Goal: Task Accomplishment & Management: Use online tool/utility

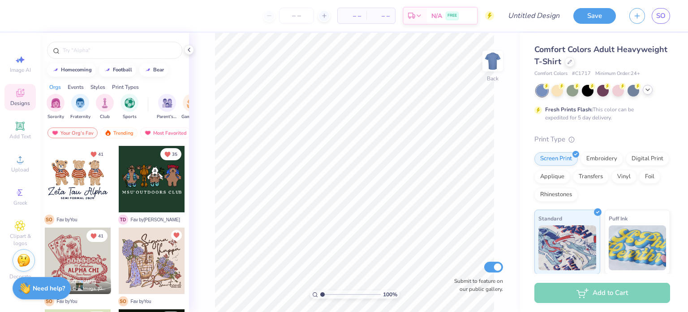
click at [649, 91] on icon at bounding box center [648, 89] width 7 height 7
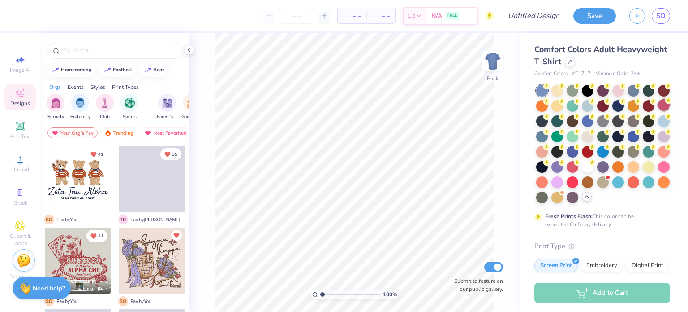
click at [658, 111] on div at bounding box center [664, 105] width 12 height 12
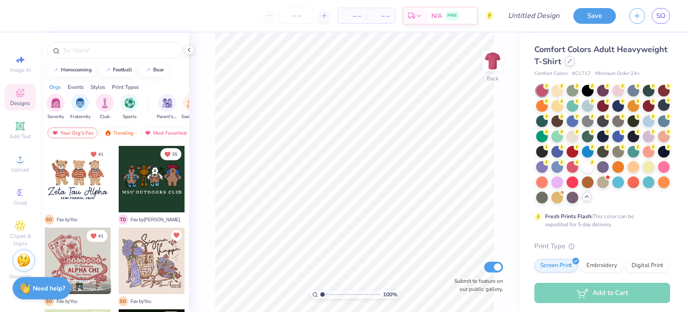
click at [572, 63] on icon at bounding box center [570, 61] width 4 height 4
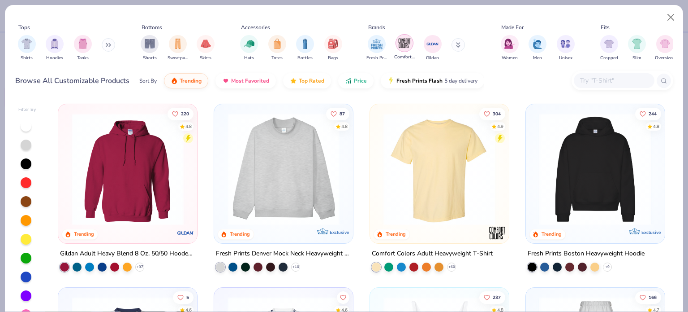
click at [402, 48] on img "filter for Comfort Colors" at bounding box center [404, 42] width 13 height 13
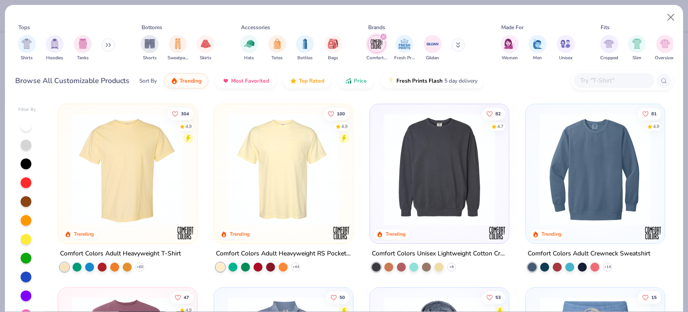
click at [278, 190] on img at bounding box center [283, 169] width 121 height 112
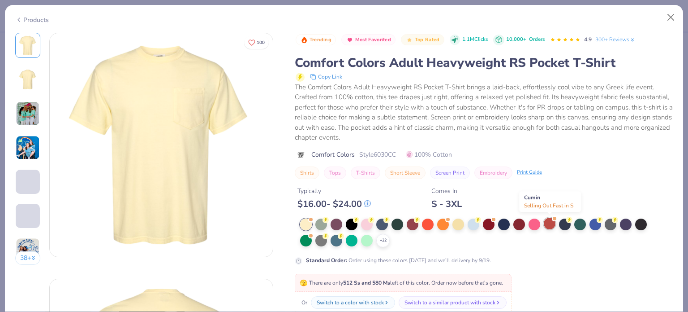
click at [551, 224] on div at bounding box center [550, 223] width 12 height 12
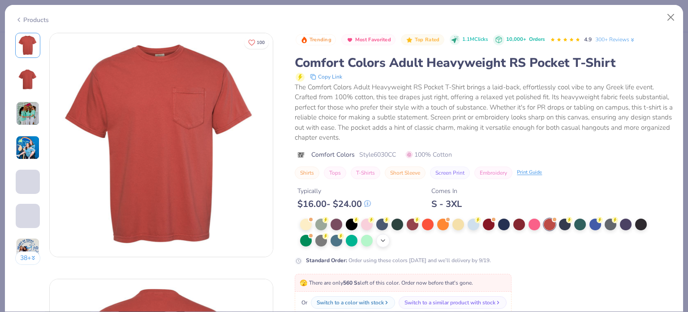
click at [388, 241] on div "+ 22" at bounding box center [383, 240] width 13 height 13
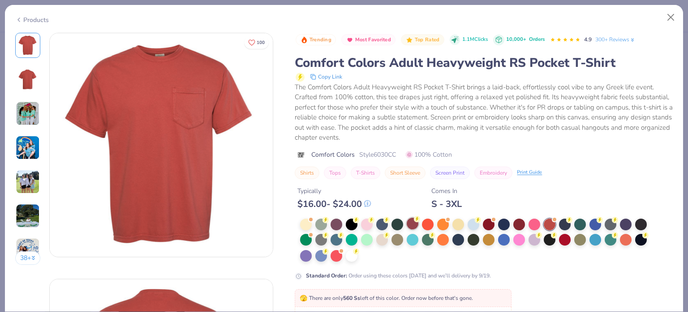
click at [410, 223] on div at bounding box center [413, 223] width 12 height 12
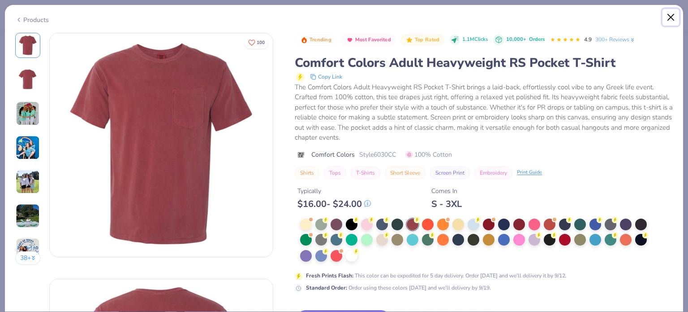
click at [672, 17] on button "Close" at bounding box center [671, 17] width 17 height 17
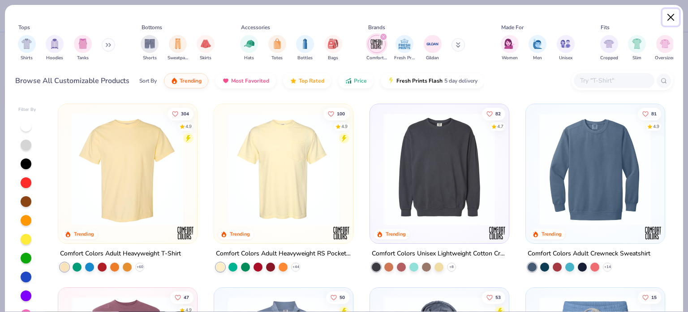
click at [670, 14] on button "Close" at bounding box center [671, 17] width 17 height 17
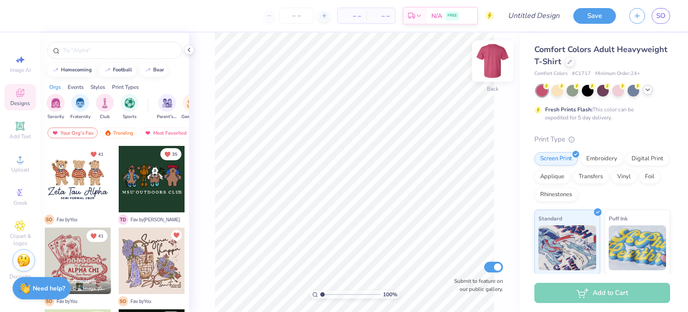
click at [489, 65] on img at bounding box center [493, 61] width 36 height 36
click at [18, 166] on span "Upload" at bounding box center [20, 169] width 18 height 7
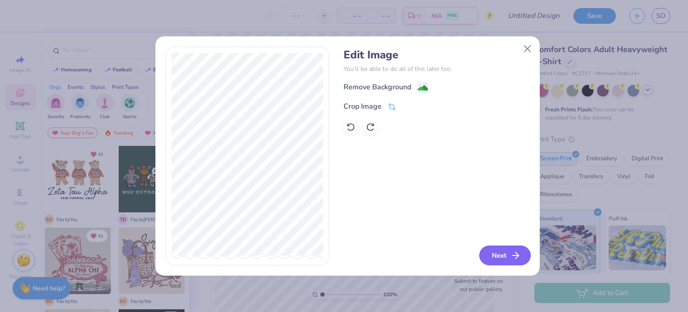
click at [514, 259] on icon "button" at bounding box center [516, 255] width 11 height 11
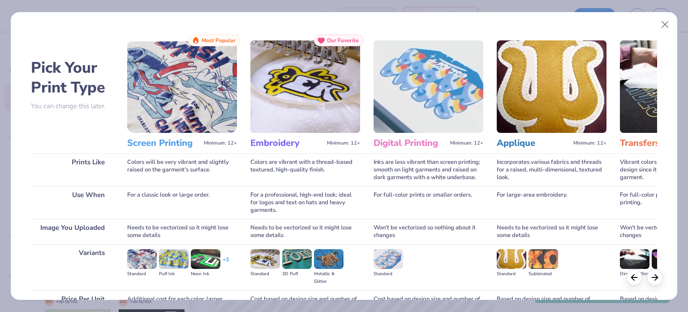
scroll to position [91, 0]
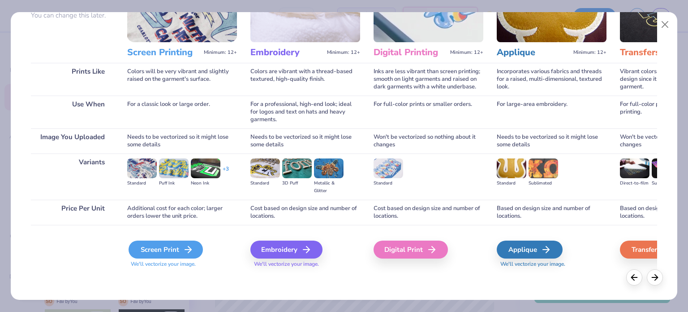
click at [184, 242] on div "Screen Print" at bounding box center [166, 249] width 74 height 18
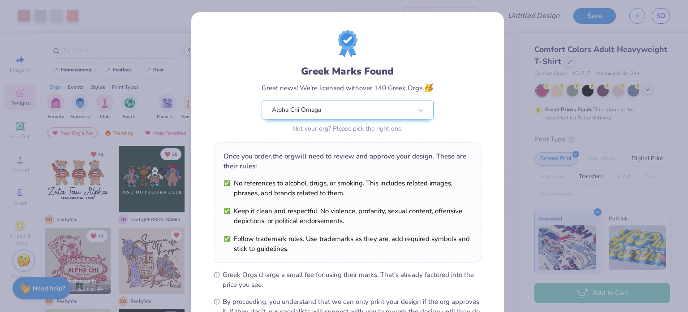
click at [335, 128] on body "Art colors – – Per Item – – Total Est. Delivery N/A FREE Design Title Save SO I…" at bounding box center [344, 156] width 688 height 312
type input "10.34"
type input "12.35"
type input "10.08"
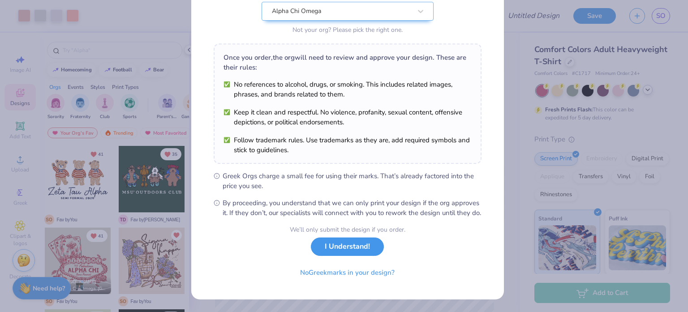
click at [356, 247] on button "I Understand!" at bounding box center [347, 246] width 73 height 18
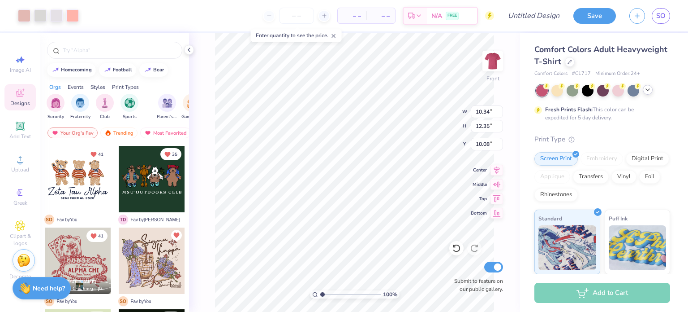
scroll to position [0, 0]
type input "1.18080248532127"
type input "3.00"
click at [51, 13] on div at bounding box center [56, 15] width 13 height 13
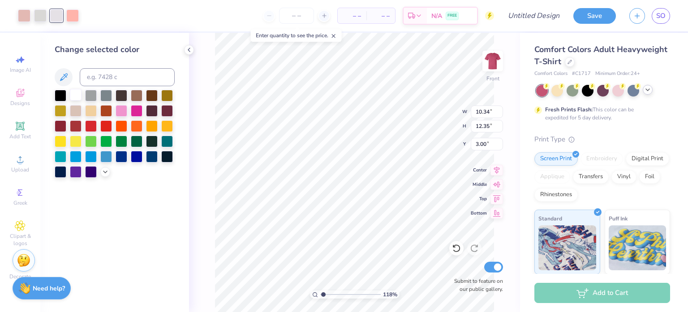
click at [74, 99] on div at bounding box center [76, 95] width 12 height 12
click at [39, 14] on div at bounding box center [40, 15] width 13 height 13
click at [73, 93] on div at bounding box center [76, 95] width 12 height 12
click at [54, 16] on div at bounding box center [56, 15] width 13 height 13
click at [103, 173] on icon at bounding box center [105, 170] width 7 height 7
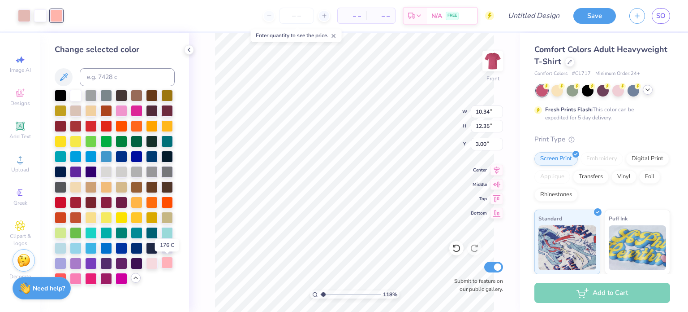
click at [167, 262] on div at bounding box center [167, 262] width 12 height 12
click at [23, 18] on div at bounding box center [24, 15] width 13 height 13
click at [168, 264] on div at bounding box center [167, 262] width 12 height 12
click at [149, 265] on div at bounding box center [152, 262] width 12 height 12
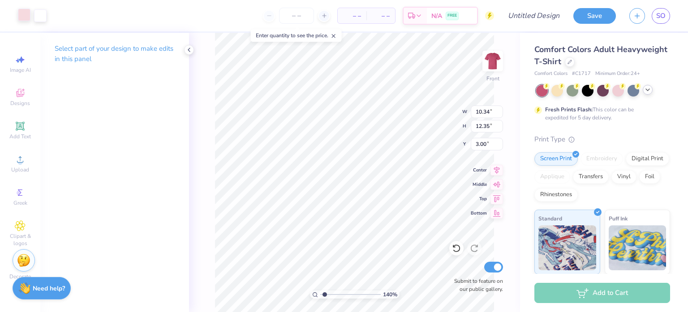
click at [23, 10] on div at bounding box center [24, 15] width 13 height 13
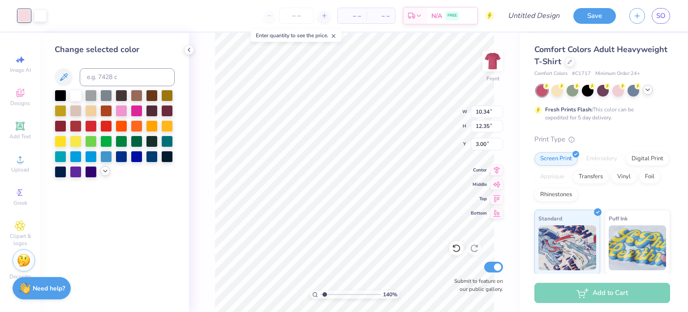
click at [102, 173] on icon at bounding box center [105, 170] width 7 height 7
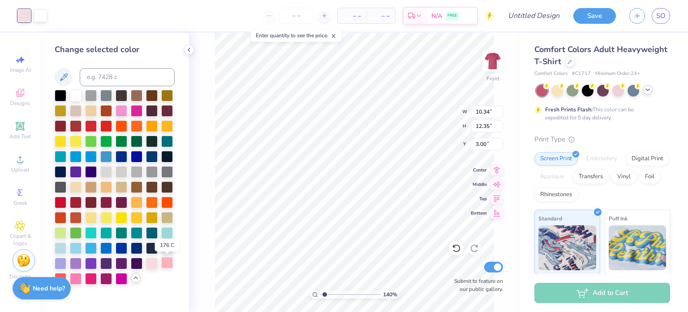
click at [167, 266] on div at bounding box center [167, 262] width 12 height 12
click at [153, 267] on div at bounding box center [152, 262] width 12 height 12
click at [170, 265] on div at bounding box center [167, 262] width 12 height 12
click at [494, 63] on img at bounding box center [493, 61] width 36 height 36
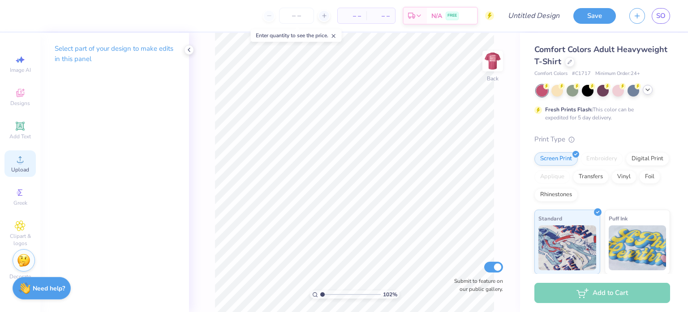
click at [22, 165] on div "Upload" at bounding box center [19, 163] width 31 height 26
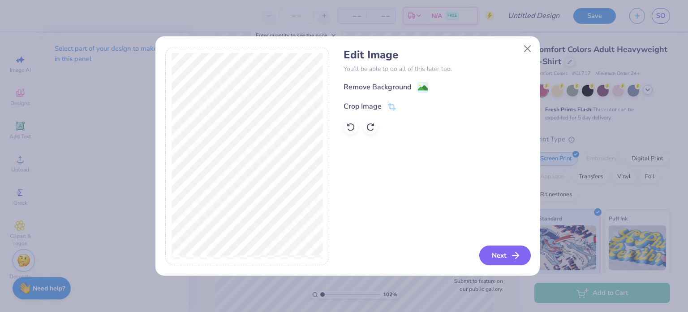
click at [502, 251] on button "Next" at bounding box center [506, 255] width 52 height 20
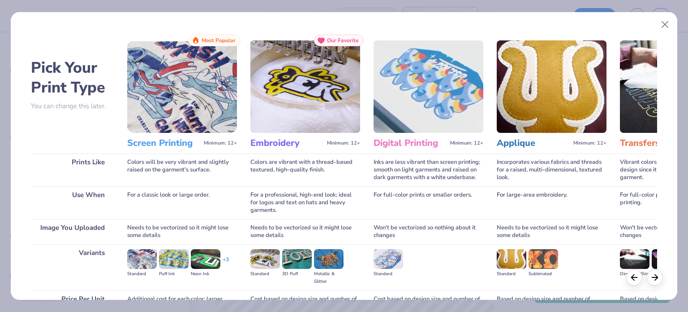
scroll to position [91, 0]
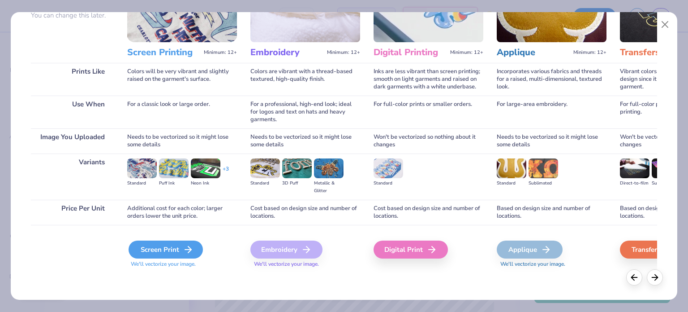
click at [161, 247] on div "Screen Print" at bounding box center [166, 249] width 74 height 18
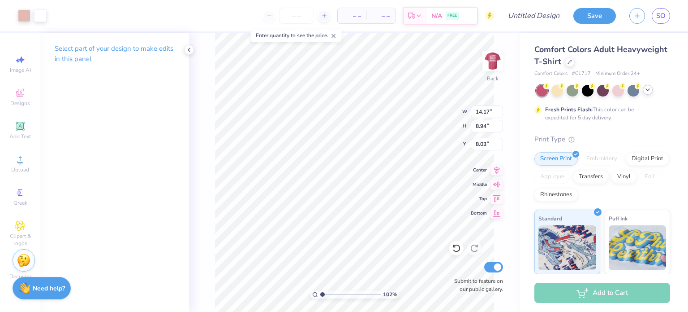
type input "1.01961723181467"
type input "3.99"
type input "2.52"
type input "14.45"
type input "1.01961723181467"
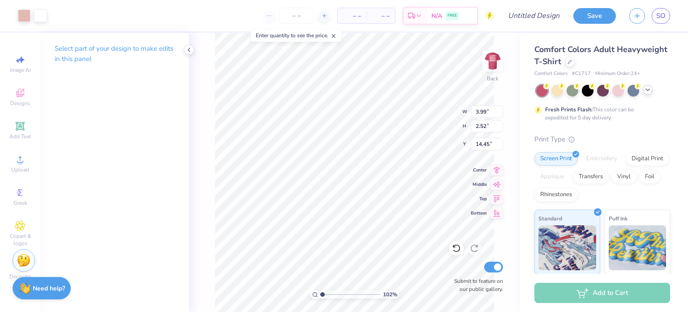
type input "3.00"
click at [39, 13] on div at bounding box center [40, 15] width 13 height 13
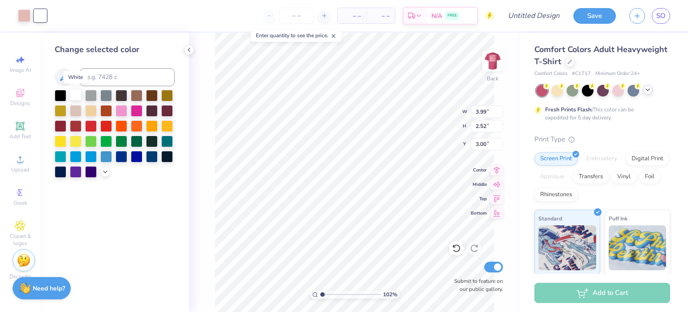
click at [75, 97] on div at bounding box center [76, 95] width 12 height 12
click at [23, 15] on div at bounding box center [24, 15] width 13 height 13
click at [103, 174] on div at bounding box center [105, 171] width 10 height 10
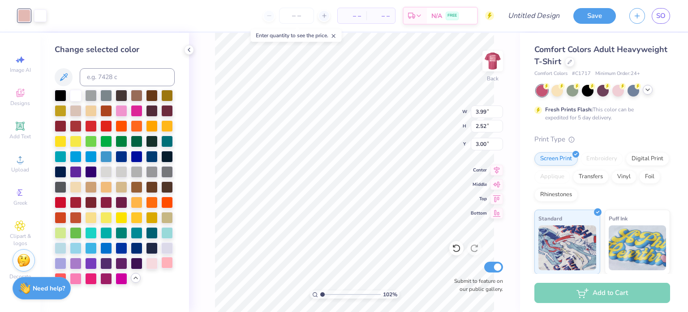
click at [167, 260] on div at bounding box center [167, 262] width 12 height 12
type input "1"
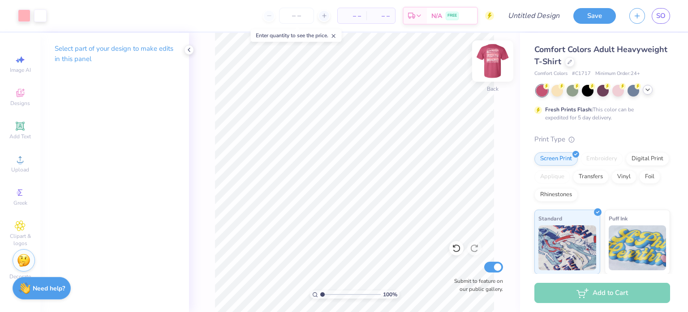
click at [498, 54] on img at bounding box center [493, 61] width 36 height 36
click at [497, 57] on img at bounding box center [493, 61] width 36 height 36
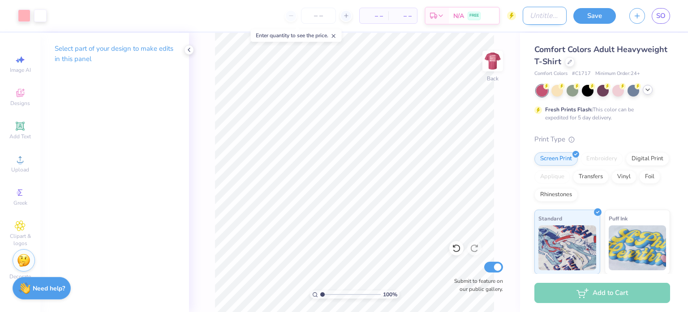
click at [524, 12] on input "Design Title" at bounding box center [545, 16] width 44 height 18
type input "Lyre Ball"
click at [378, 17] on span "– –" at bounding box center [374, 15] width 18 height 9
click at [310, 19] on input "number" at bounding box center [318, 16] width 35 height 16
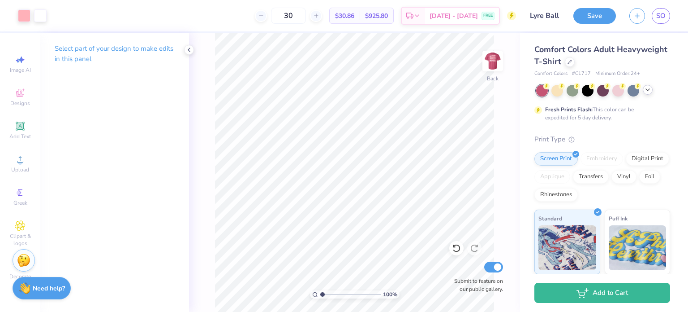
type input "30"
click at [245, 15] on div "30 $30.86 Per Item $925.80 Total Est. Delivery [DATE] - [DATE] FREE" at bounding box center [284, 15] width 463 height 31
click at [502, 58] on img at bounding box center [493, 61] width 36 height 36
click at [496, 61] on img at bounding box center [493, 61] width 36 height 36
type input "3.66"
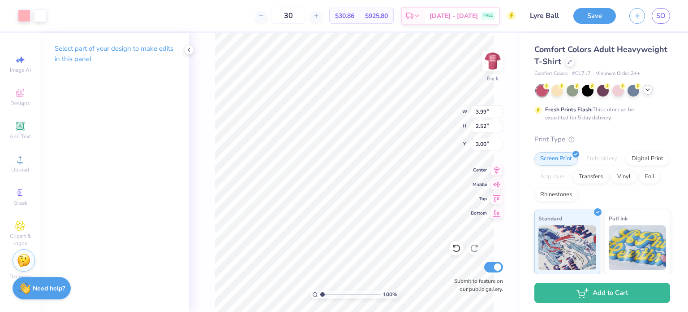
type input "2.31"
click at [495, 67] on img at bounding box center [493, 61] width 36 height 36
click at [495, 67] on img at bounding box center [493, 61] width 18 height 18
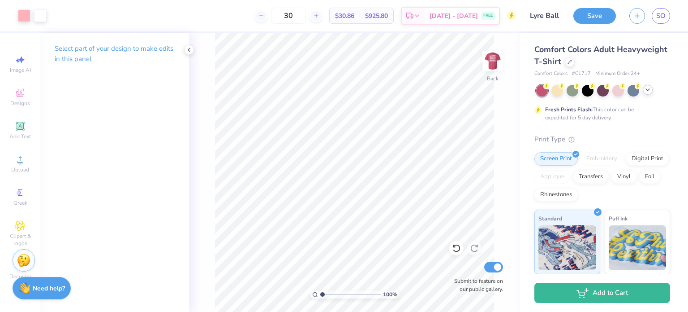
click at [495, 67] on img at bounding box center [493, 61] width 18 height 18
type input "3.57"
click at [575, 63] on div at bounding box center [570, 61] width 10 height 10
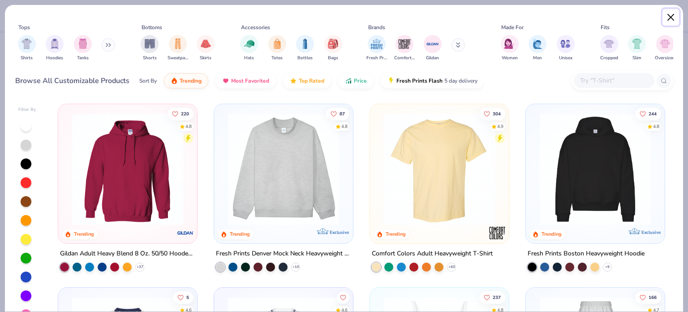
click at [671, 18] on button "Close" at bounding box center [671, 17] width 17 height 17
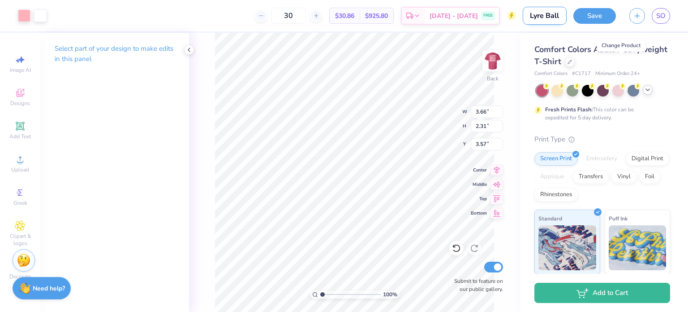
click at [558, 17] on input "Lyre Ball" at bounding box center [545, 16] width 44 height 18
type input "Lyre Ball no frocket"
click at [592, 17] on button "Save" at bounding box center [595, 15] width 43 height 16
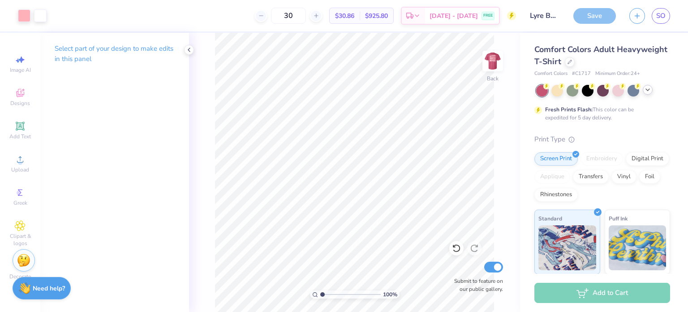
click at [637, 16] on line "button" at bounding box center [638, 16] width 4 height 0
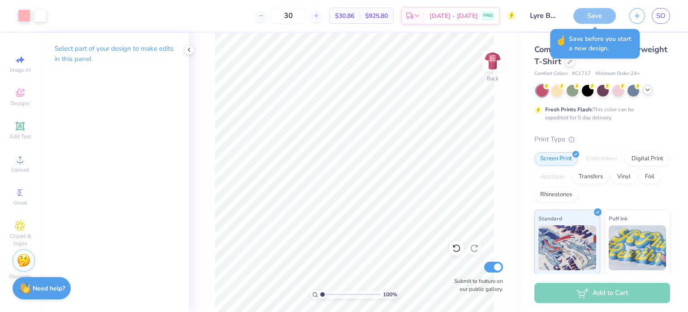
click at [593, 12] on div "Save" at bounding box center [595, 16] width 43 height 16
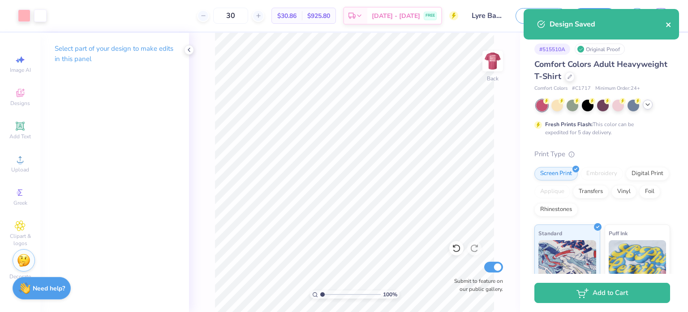
click at [668, 20] on button "close" at bounding box center [669, 24] width 6 height 11
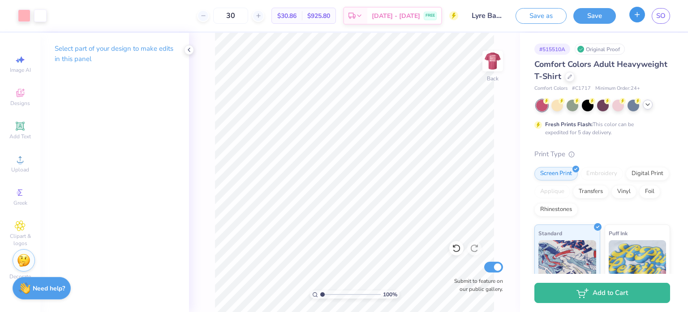
click at [643, 16] on button "button" at bounding box center [638, 15] width 16 height 16
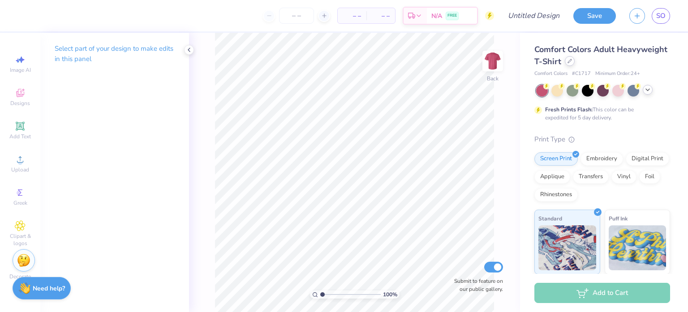
click at [572, 63] on icon at bounding box center [570, 61] width 4 height 4
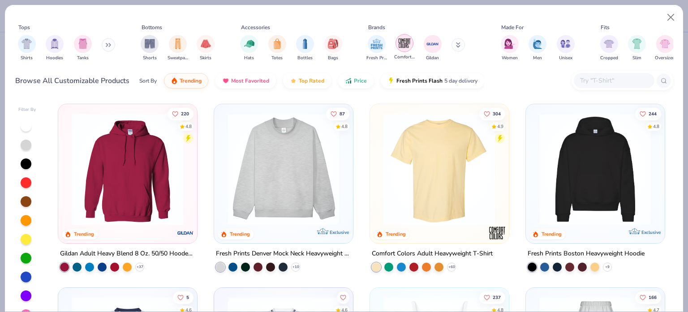
click at [407, 51] on div "filter for Comfort Colors" at bounding box center [405, 43] width 18 height 18
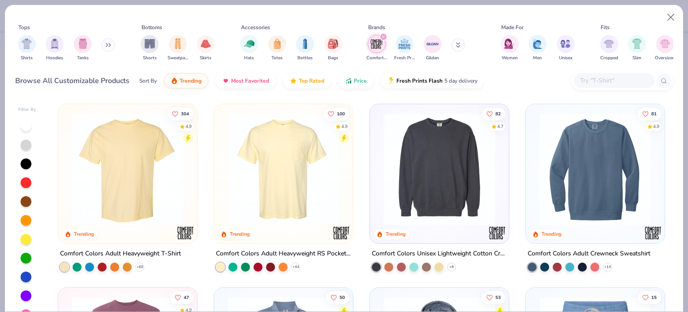
click at [288, 191] on img at bounding box center [283, 169] width 121 height 112
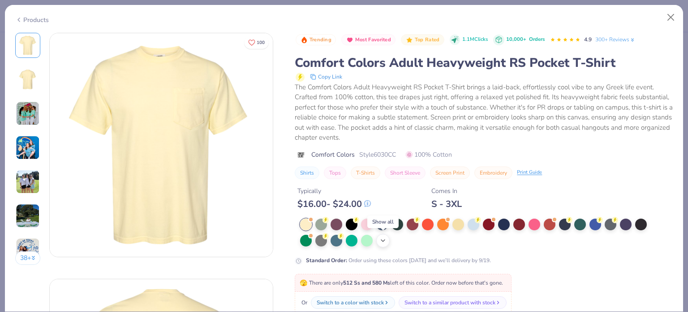
click at [384, 242] on icon at bounding box center [383, 240] width 7 height 7
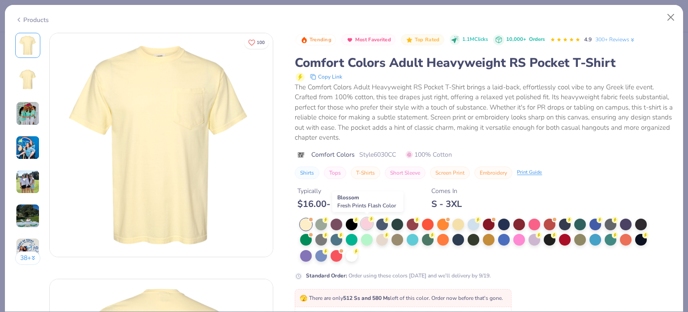
click at [369, 224] on div at bounding box center [367, 223] width 12 height 12
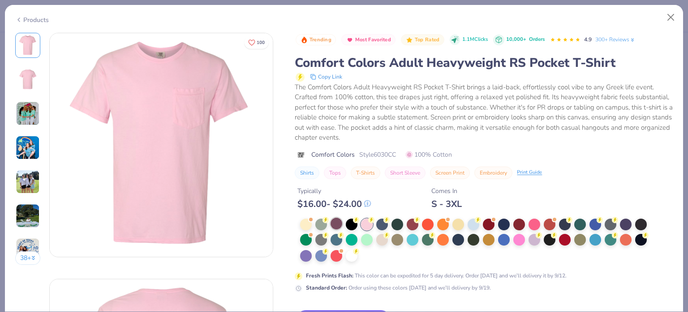
click at [335, 229] on div at bounding box center [337, 223] width 12 height 12
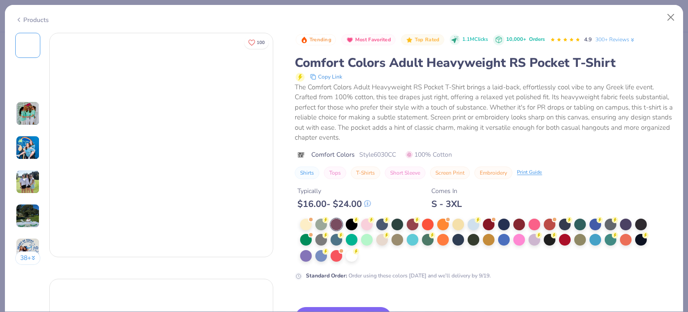
click at [335, 229] on div at bounding box center [337, 224] width 12 height 12
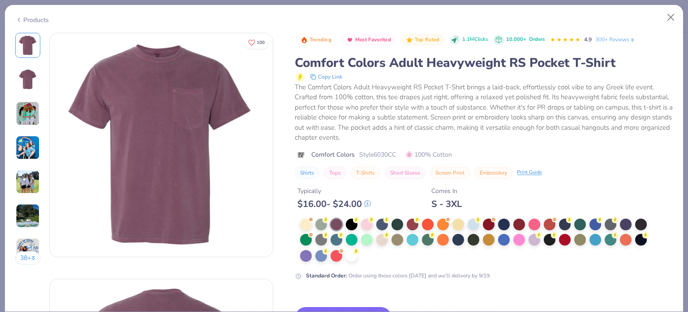
click at [602, 136] on div "The Comfort Colors Adult Heavyweight RS Pocket T-Shirt brings a laid-back, effo…" at bounding box center [484, 112] width 378 height 61
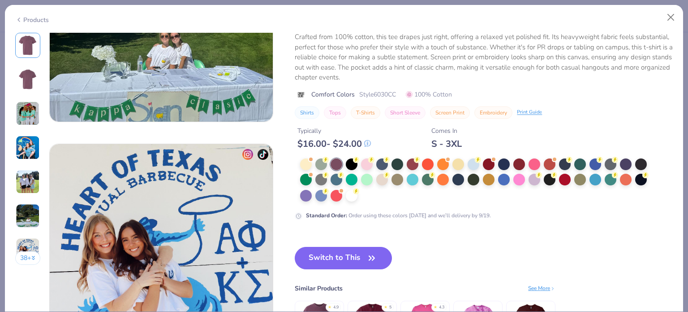
scroll to position [1366, 0]
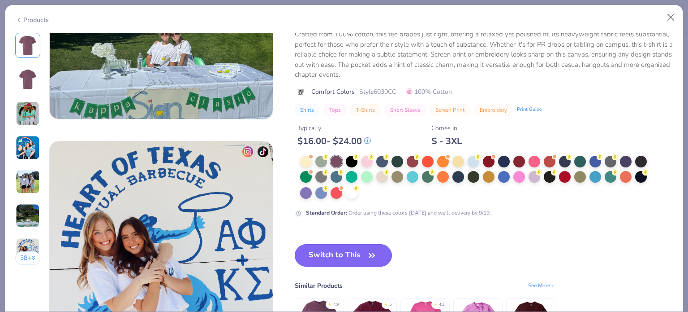
click at [362, 257] on button "Switch to This" at bounding box center [343, 255] width 97 height 22
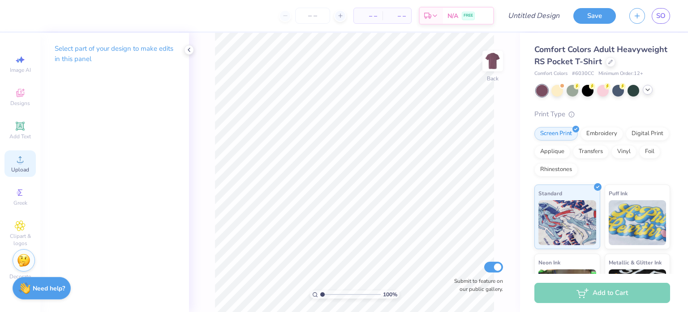
click at [22, 164] on circle at bounding box center [19, 162] width 5 height 5
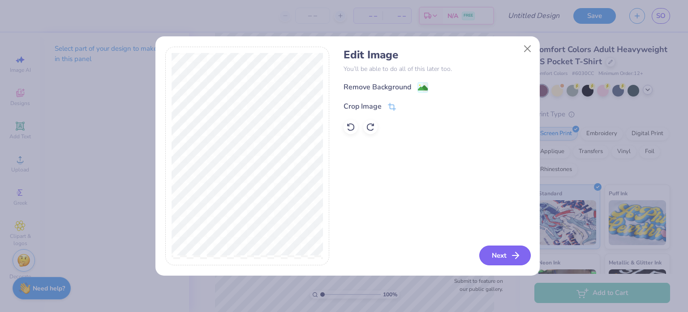
click at [515, 264] on button "Next" at bounding box center [506, 255] width 52 height 20
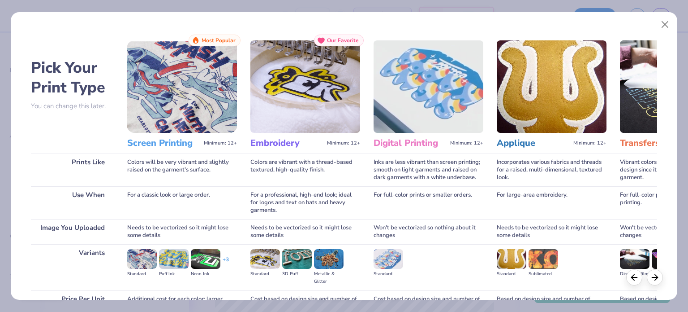
scroll to position [91, 0]
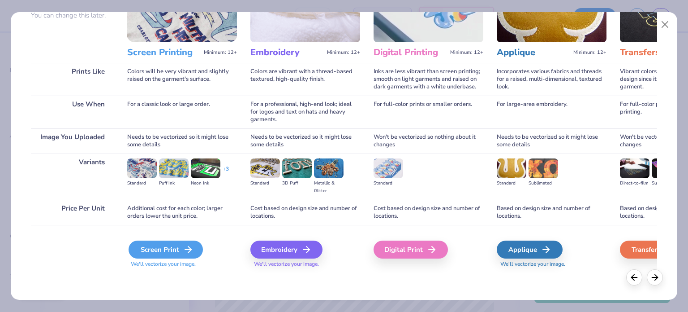
click at [173, 251] on div "Screen Print" at bounding box center [166, 249] width 74 height 18
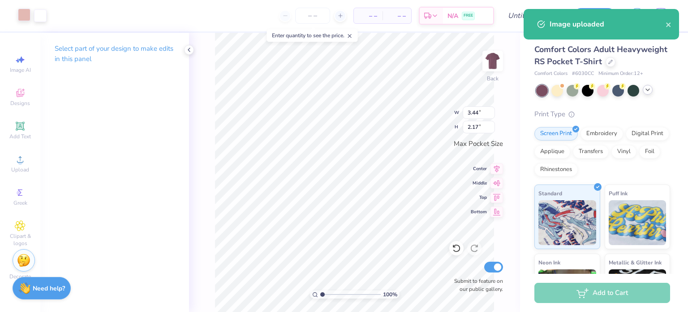
click at [23, 17] on body "Art colors – – Per Item – – Total Est. Delivery N/A FREE Design Title Save SO I…" at bounding box center [344, 156] width 688 height 312
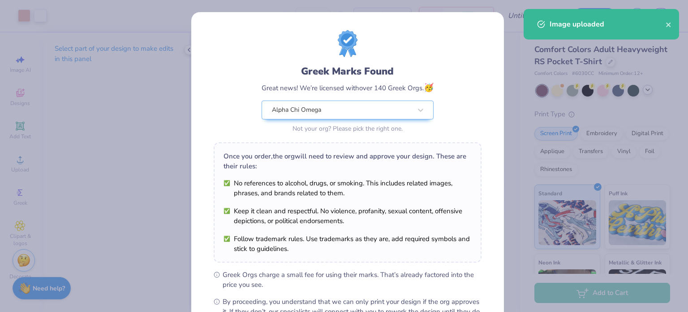
scroll to position [107, 0]
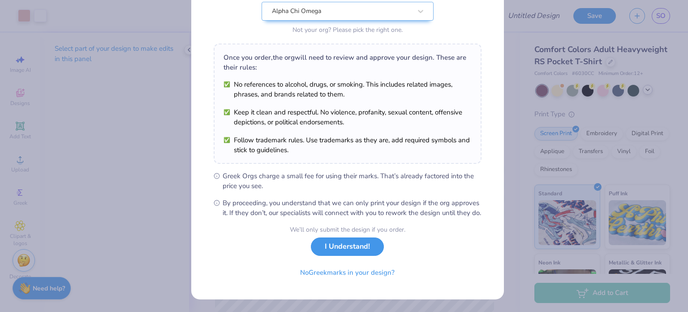
click at [342, 245] on button "I Understand!" at bounding box center [347, 246] width 73 height 18
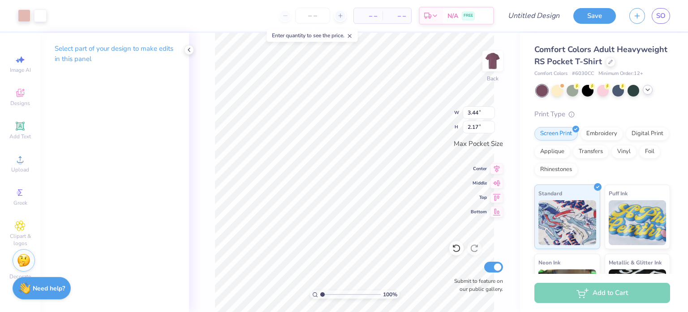
scroll to position [0, 0]
click at [26, 17] on div at bounding box center [24, 15] width 13 height 13
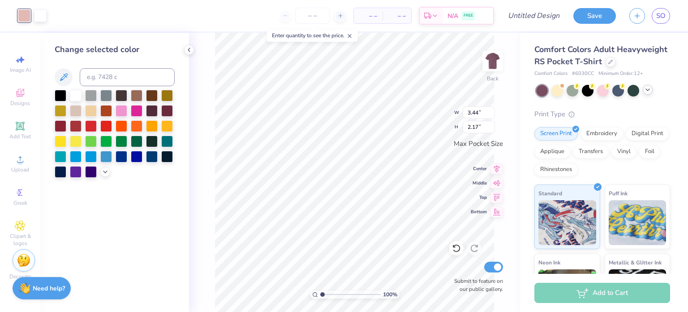
click at [99, 170] on div at bounding box center [115, 134] width 120 height 88
click at [103, 172] on icon at bounding box center [105, 170] width 7 height 7
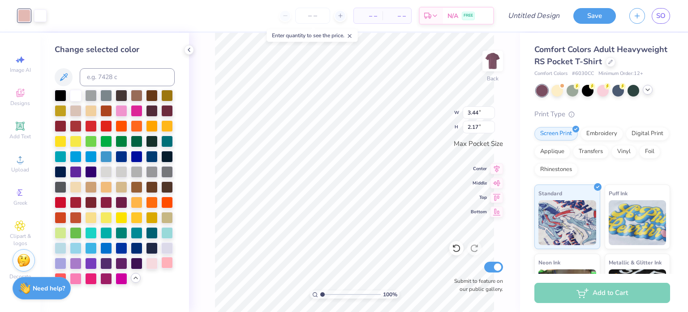
click at [166, 261] on div at bounding box center [167, 262] width 12 height 12
click at [42, 14] on div at bounding box center [40, 15] width 13 height 13
click at [76, 94] on div at bounding box center [76, 95] width 12 height 12
click at [497, 61] on img at bounding box center [493, 61] width 36 height 36
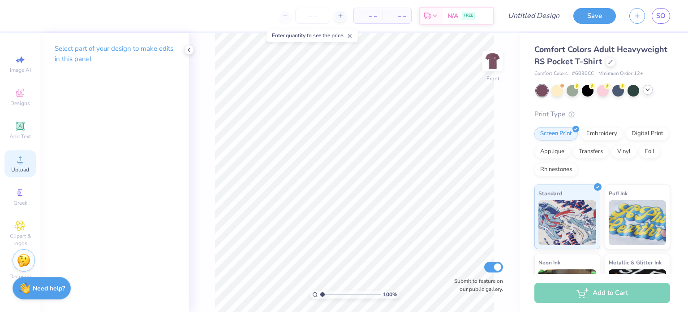
click at [16, 173] on span "Upload" at bounding box center [20, 169] width 18 height 7
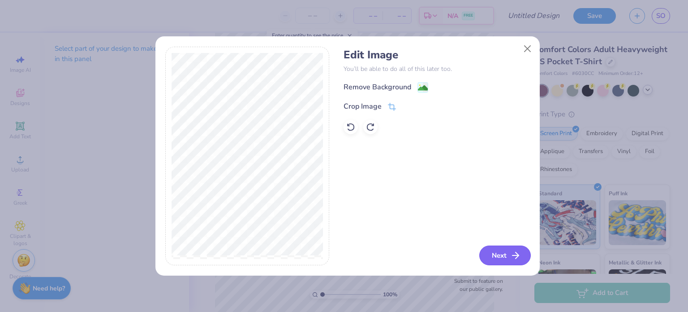
click at [495, 258] on button "Next" at bounding box center [506, 255] width 52 height 20
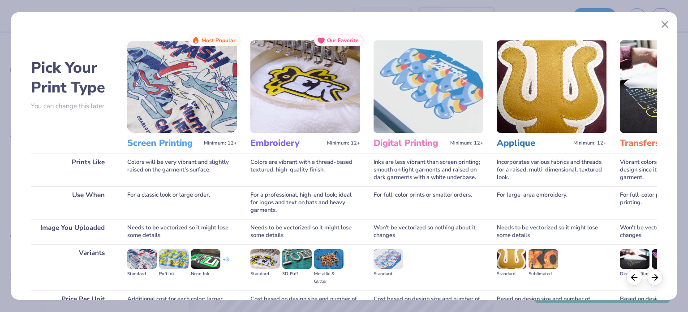
scroll to position [91, 0]
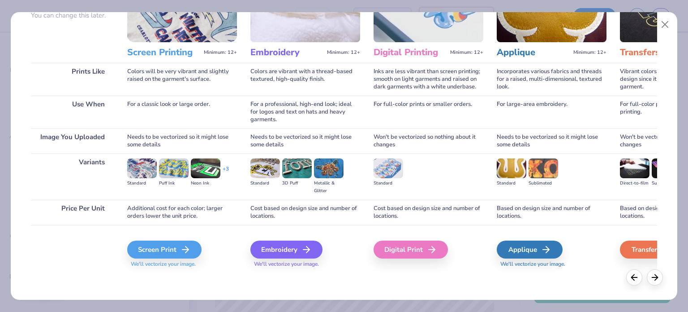
click at [171, 240] on div "Screen Print" at bounding box center [164, 249] width 74 height 18
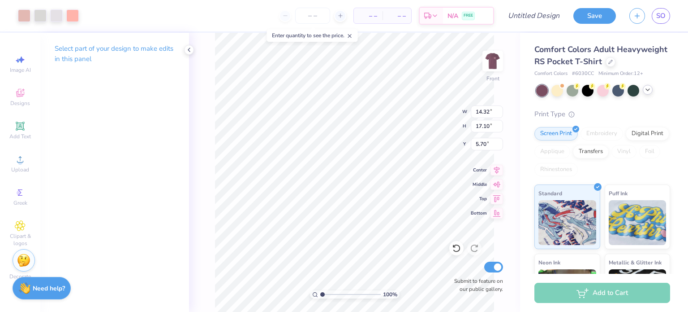
type input "11.00"
type input "13.14"
type input "3.00"
click at [71, 17] on div at bounding box center [72, 15] width 13 height 13
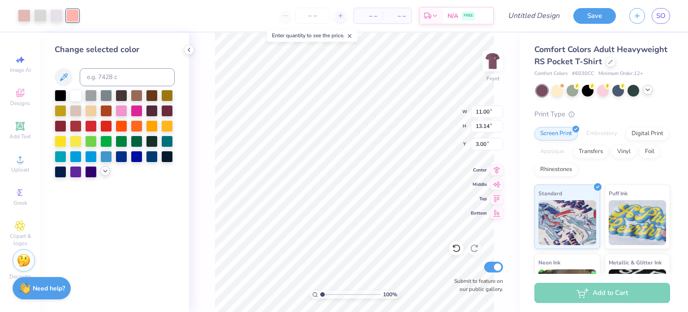
click at [103, 172] on icon at bounding box center [105, 170] width 7 height 7
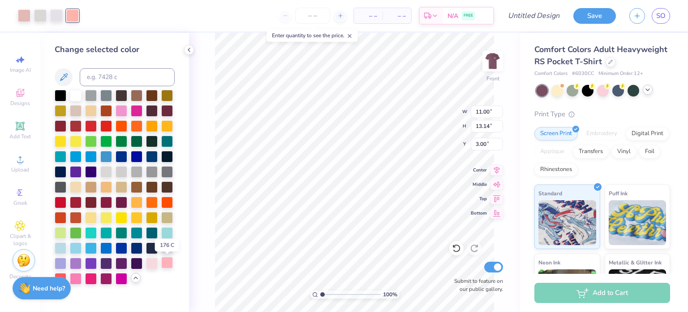
click at [168, 264] on div at bounding box center [167, 262] width 12 height 12
click at [58, 13] on div at bounding box center [56, 15] width 13 height 13
click at [74, 96] on div at bounding box center [76, 95] width 12 height 12
click at [42, 15] on div at bounding box center [40, 15] width 13 height 13
click at [74, 94] on div at bounding box center [76, 95] width 12 height 12
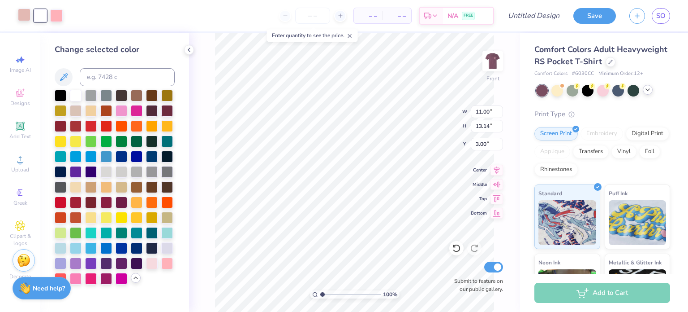
click at [25, 11] on div at bounding box center [24, 15] width 13 height 13
click at [165, 264] on div at bounding box center [167, 262] width 12 height 12
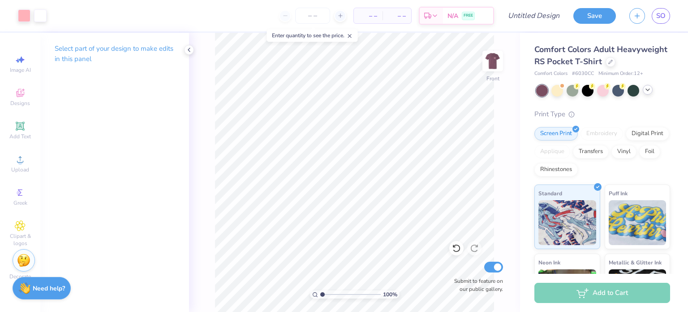
click at [507, 65] on div "100 % Front Submit to feature on our public gallery." at bounding box center [354, 172] width 331 height 279
click at [487, 64] on img at bounding box center [493, 61] width 36 height 36
click at [487, 64] on img at bounding box center [493, 61] width 18 height 18
click at [27, 9] on div at bounding box center [24, 15] width 13 height 13
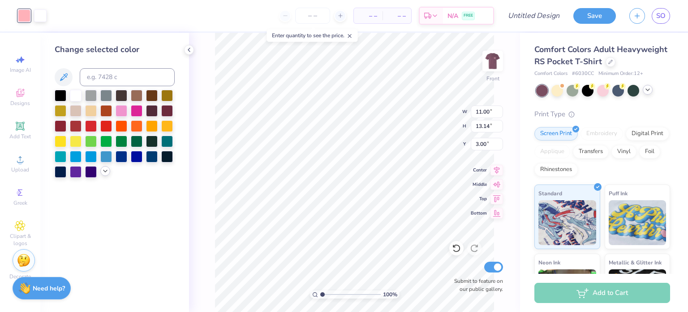
click at [105, 175] on div at bounding box center [105, 171] width 10 height 10
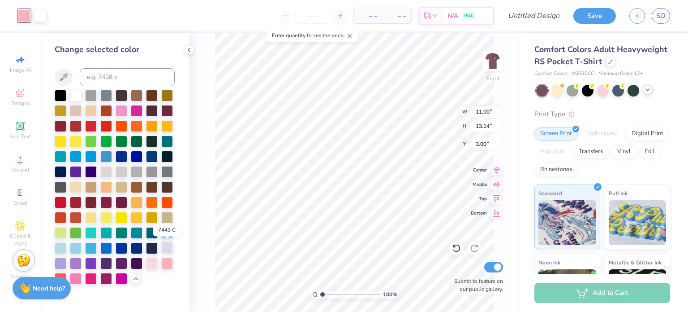
click at [168, 250] on div at bounding box center [167, 247] width 12 height 12
click at [62, 262] on div at bounding box center [61, 262] width 12 height 12
click at [62, 228] on div at bounding box center [61, 232] width 12 height 12
click at [153, 264] on div at bounding box center [152, 262] width 12 height 12
click at [107, 281] on div at bounding box center [106, 278] width 12 height 12
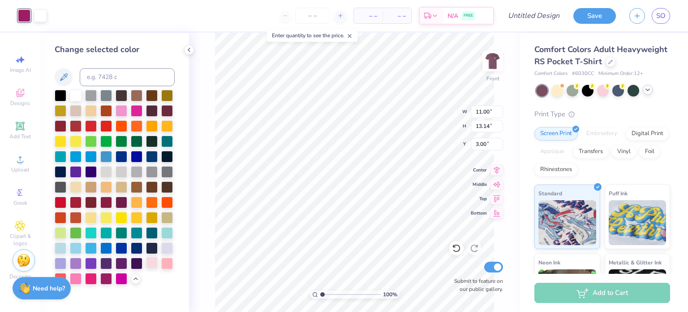
click at [153, 264] on div at bounding box center [152, 262] width 12 height 12
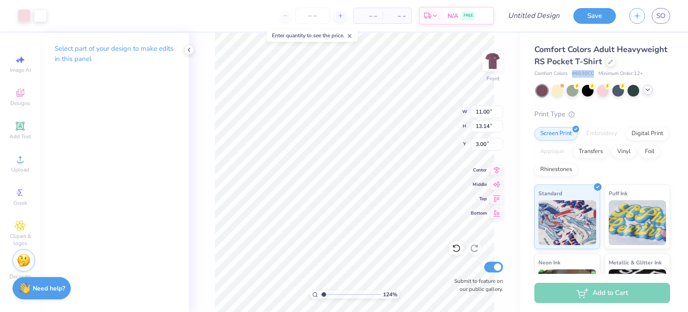
drag, startPoint x: 595, startPoint y: 84, endPoint x: 574, endPoint y: 85, distance: 21.5
click at [574, 78] on div "Comfort Colors # 6030CC Minimum Order: 12 +" at bounding box center [603, 74] width 136 height 8
click at [594, 78] on span "# 6030CC" at bounding box center [583, 74] width 22 height 8
click at [581, 78] on span "# 6030CC" at bounding box center [583, 74] width 22 height 8
drag, startPoint x: 576, startPoint y: 86, endPoint x: 594, endPoint y: 84, distance: 18.0
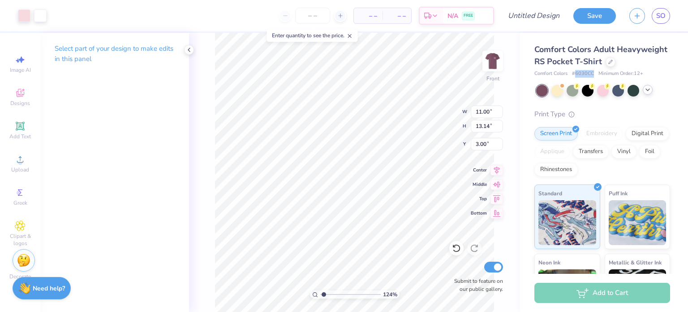
click at [594, 78] on div "Comfort Colors # 6030CC Minimum Order: 12 +" at bounding box center [603, 74] width 136 height 8
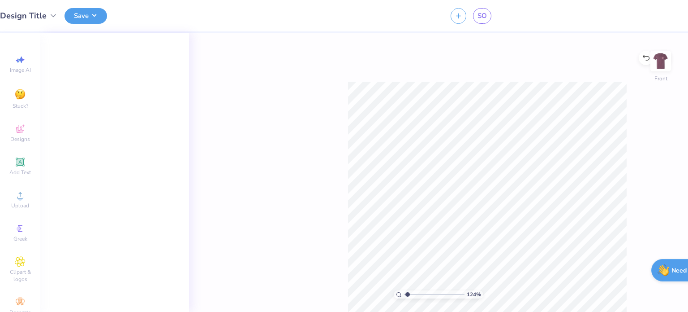
type input "1"
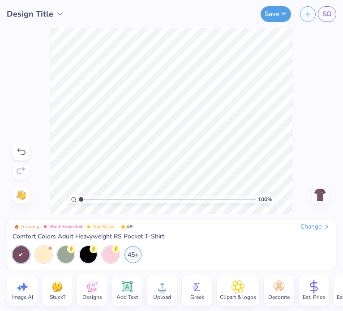
click at [22, 254] on div at bounding box center [21, 254] width 17 height 17
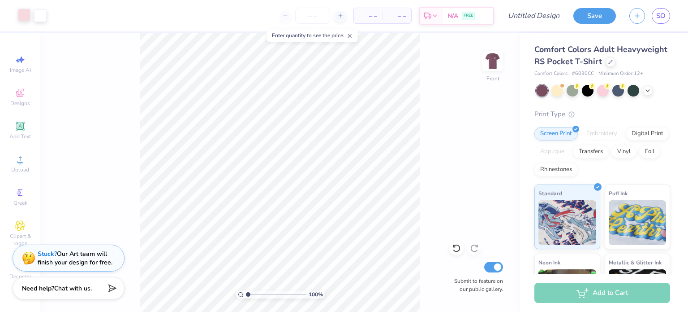
click at [22, 17] on div at bounding box center [24, 15] width 13 height 13
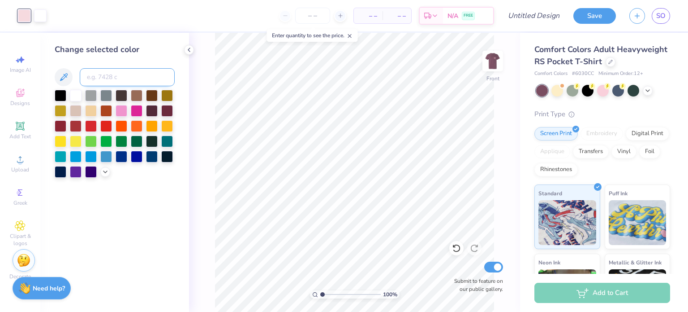
click at [100, 75] on input at bounding box center [127, 77] width 95 height 18
paste input "#D1B7C9"
type input "#D1B7C9"
click at [64, 76] on icon at bounding box center [63, 77] width 11 height 11
click at [64, 78] on icon at bounding box center [63, 77] width 11 height 11
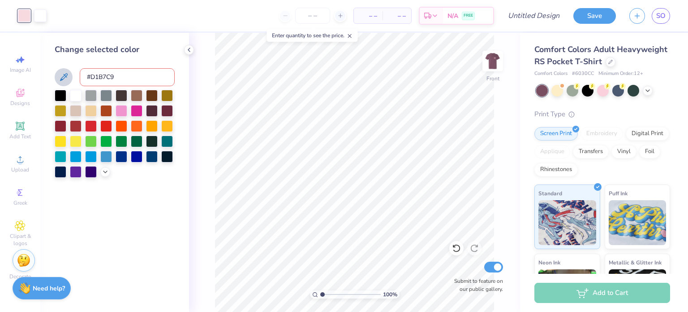
click at [61, 79] on icon at bounding box center [64, 77] width 8 height 8
click at [108, 174] on icon at bounding box center [105, 170] width 7 height 7
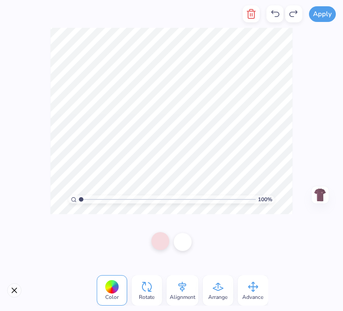
click at [154, 242] on div at bounding box center [160, 241] width 18 height 18
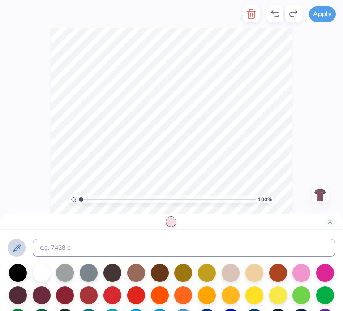
click at [17, 251] on icon at bounding box center [16, 248] width 11 height 11
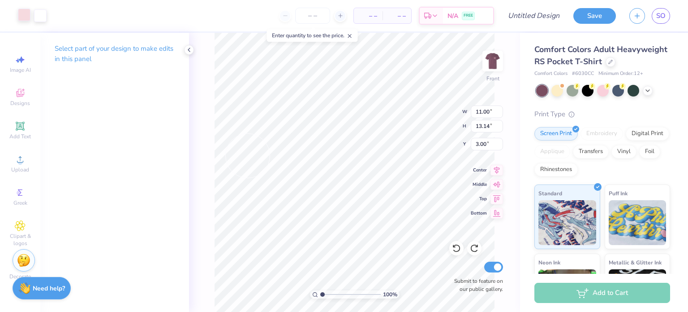
click at [29, 13] on div at bounding box center [24, 15] width 13 height 13
click at [48, 19] on div "Art colors – – Per Item – – Total Est. Delivery N/A FREE Design Title Save SO" at bounding box center [344, 15] width 688 height 31
click at [37, 15] on div at bounding box center [40, 15] width 13 height 13
click at [28, 13] on div at bounding box center [24, 15] width 13 height 13
click at [22, 15] on div at bounding box center [24, 15] width 13 height 13
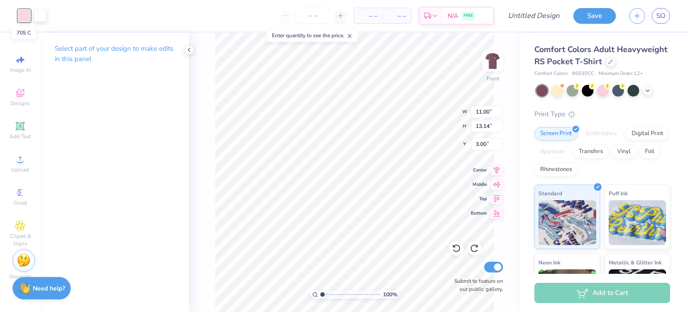
click at [22, 15] on div at bounding box center [24, 15] width 13 height 13
click at [21, 130] on icon at bounding box center [20, 126] width 11 height 11
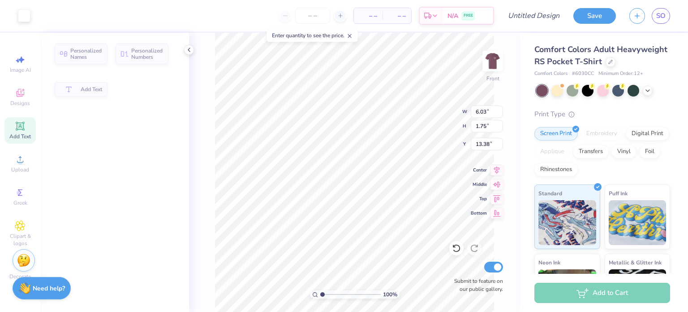
type input "6.03"
type input "1.75"
type input "13.38"
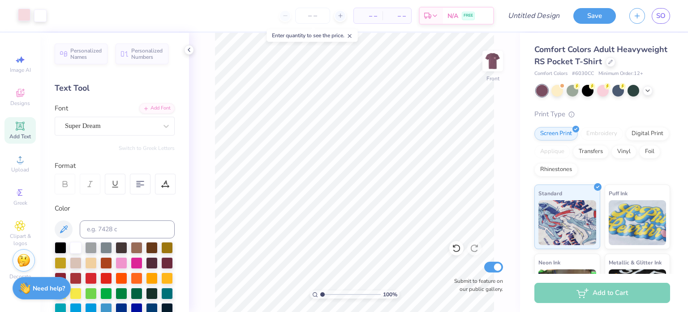
click at [20, 22] on div "Art colors" at bounding box center [23, 15] width 47 height 31
click at [24, 12] on div at bounding box center [24, 15] width 13 height 13
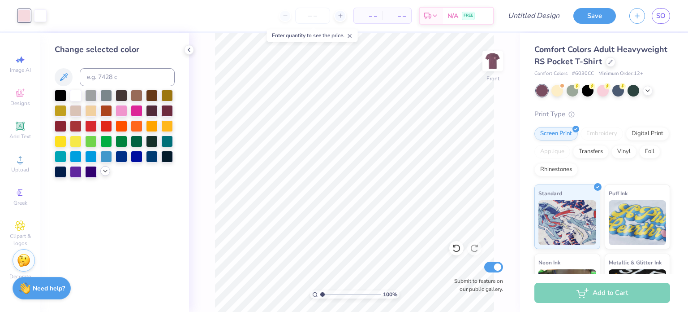
click at [104, 173] on icon at bounding box center [105, 170] width 7 height 7
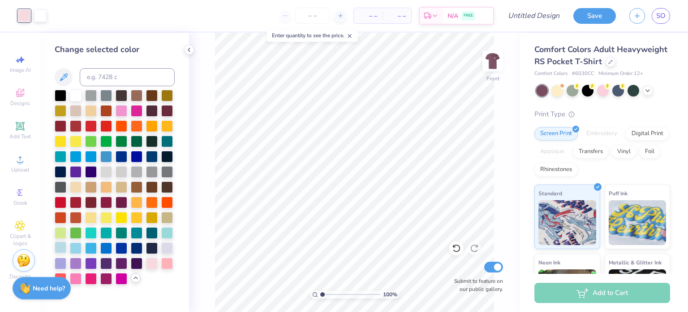
click at [56, 249] on div at bounding box center [61, 247] width 12 height 12
click at [602, 108] on div "Comfort Colors Adult Heavyweight RS Pocket T-Shirt Comfort Colors # 6030CC Mini…" at bounding box center [603, 214] width 136 height 343
click at [602, 95] on div at bounding box center [603, 90] width 12 height 12
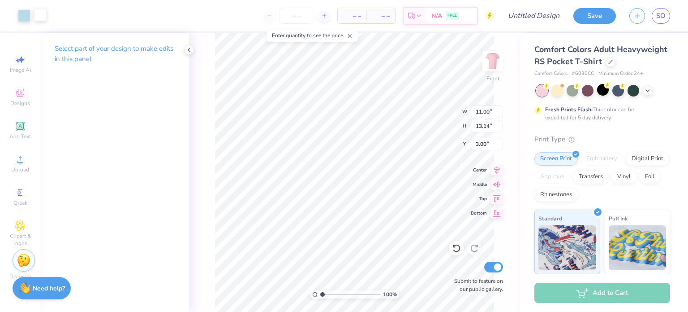
click at [43, 17] on div at bounding box center [40, 15] width 13 height 13
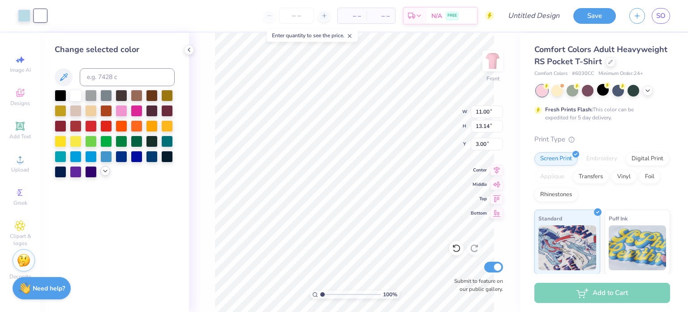
click at [106, 170] on icon at bounding box center [105, 170] width 7 height 7
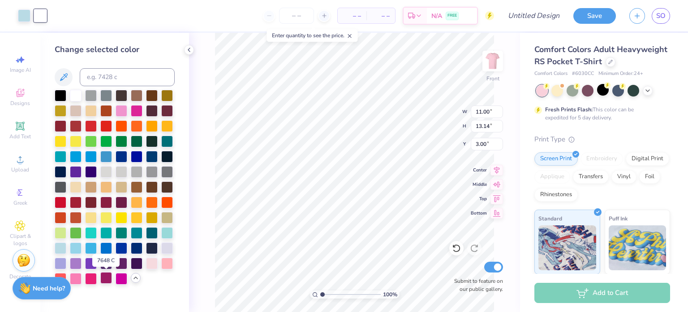
click at [104, 279] on div at bounding box center [106, 278] width 12 height 12
click at [21, 17] on div at bounding box center [24, 15] width 13 height 13
click at [76, 277] on div at bounding box center [76, 278] width 12 height 12
click at [89, 280] on div at bounding box center [91, 278] width 12 height 12
click at [77, 276] on div at bounding box center [76, 278] width 12 height 12
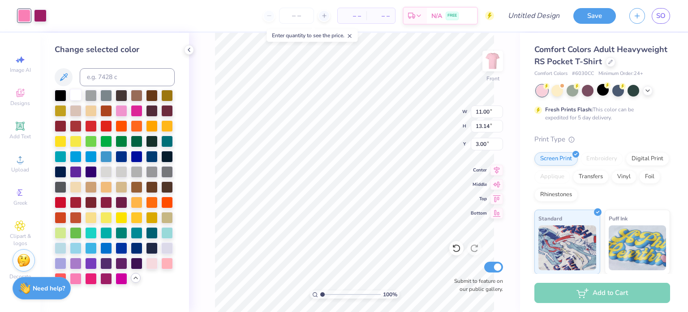
click at [76, 95] on div at bounding box center [76, 95] width 12 height 12
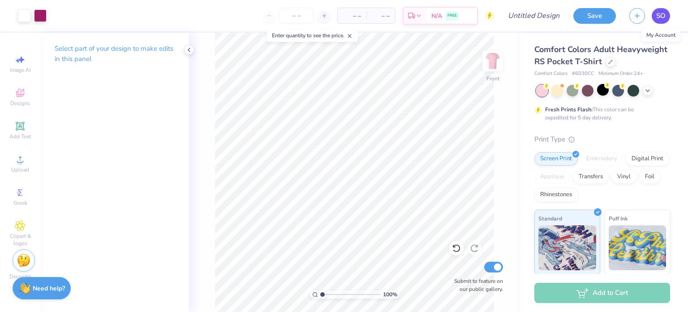
click at [663, 14] on span "SO" at bounding box center [661, 16] width 9 height 10
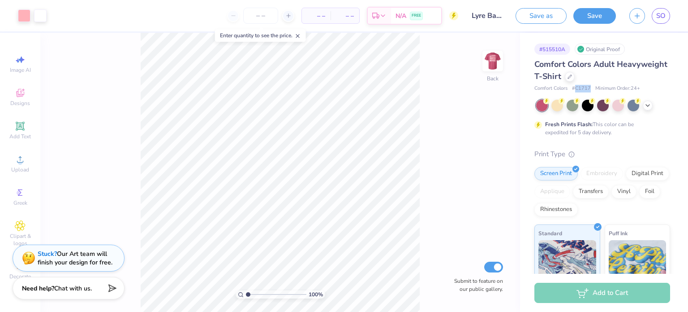
drag, startPoint x: 590, startPoint y: 86, endPoint x: 576, endPoint y: 84, distance: 14.4
click at [576, 84] on div "Comfort Colors Adult Heavyweight T-Shirt Comfort Colors # C1717 Minimum Order: …" at bounding box center [603, 75] width 136 height 34
copy span "C1717"
